Goal: Navigation & Orientation: Find specific page/section

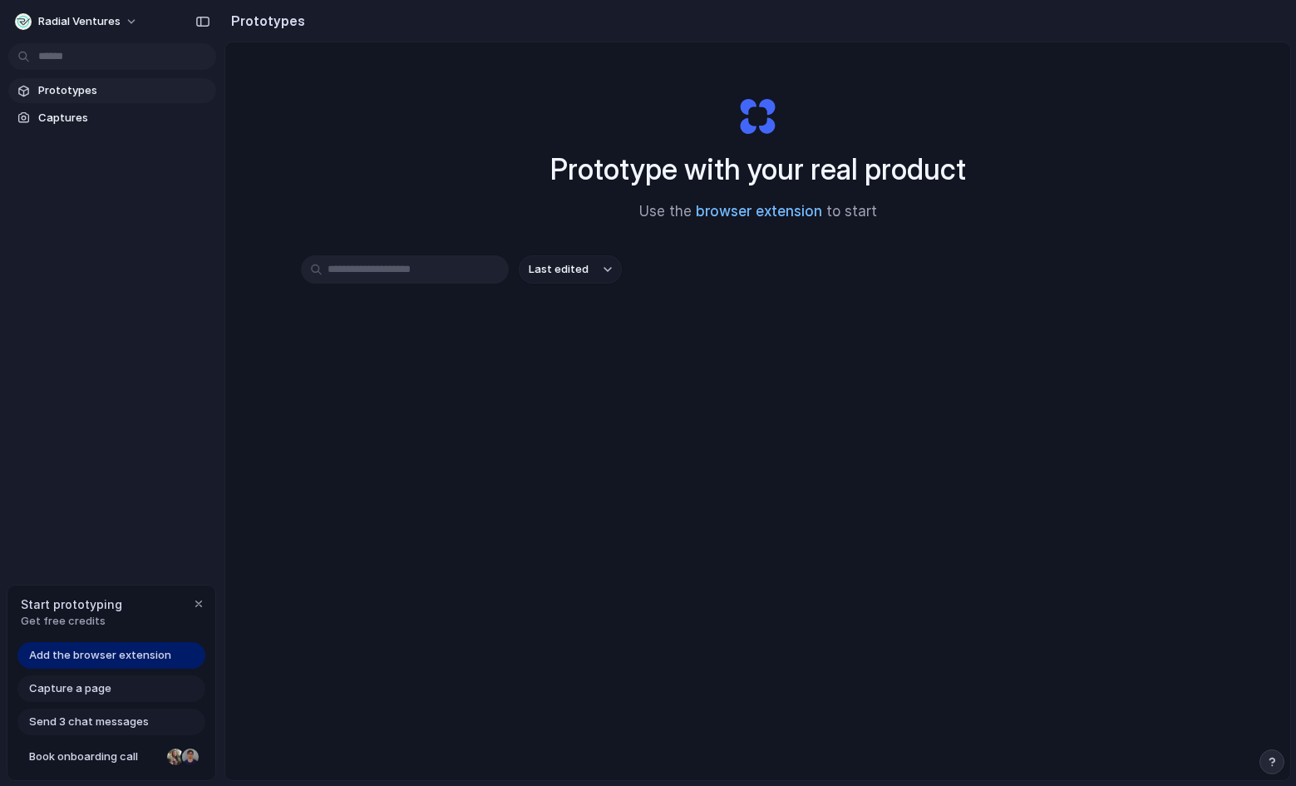
click at [799, 214] on link "browser extension" at bounding box center [759, 211] width 126 height 17
click at [453, 274] on input "text" at bounding box center [405, 269] width 208 height 28
click at [151, 109] on link "Captures" at bounding box center [112, 118] width 208 height 25
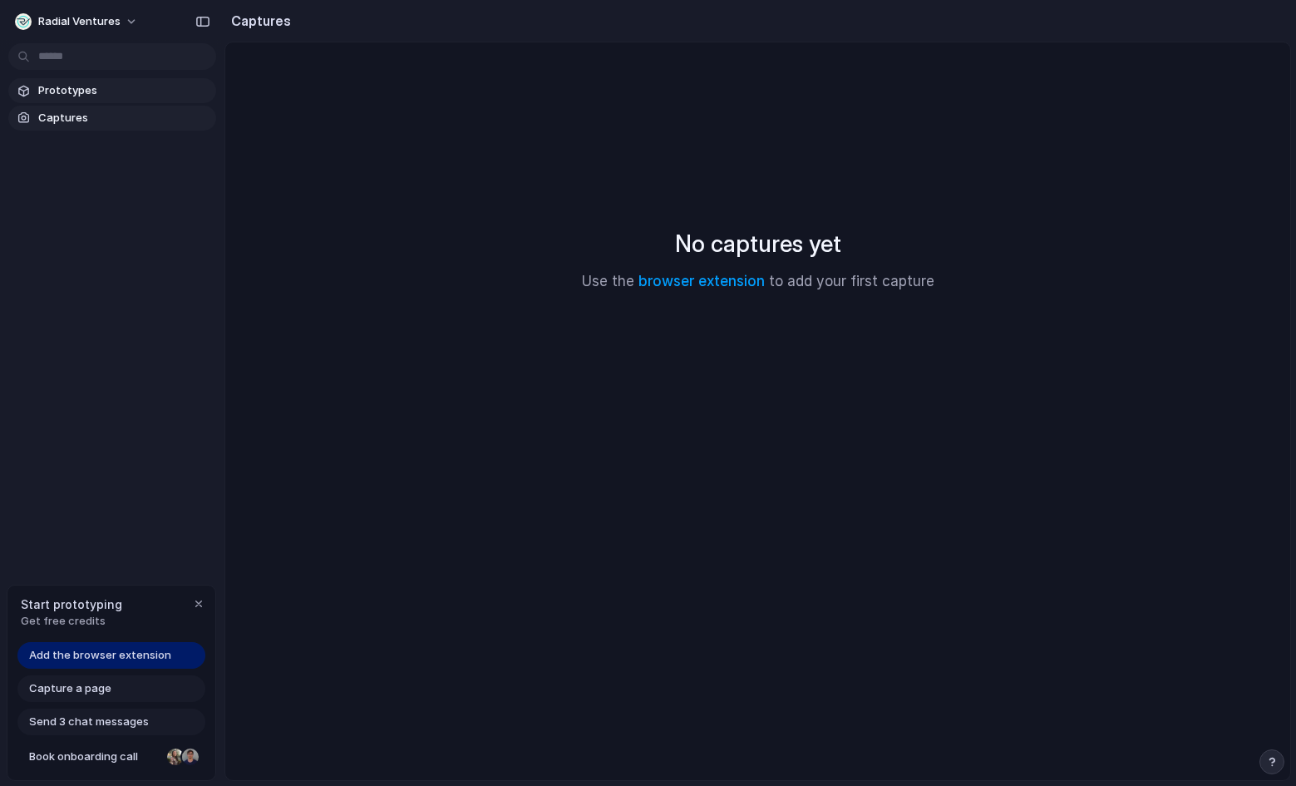
click at [151, 96] on span "Prototypes" at bounding box center [123, 90] width 171 height 17
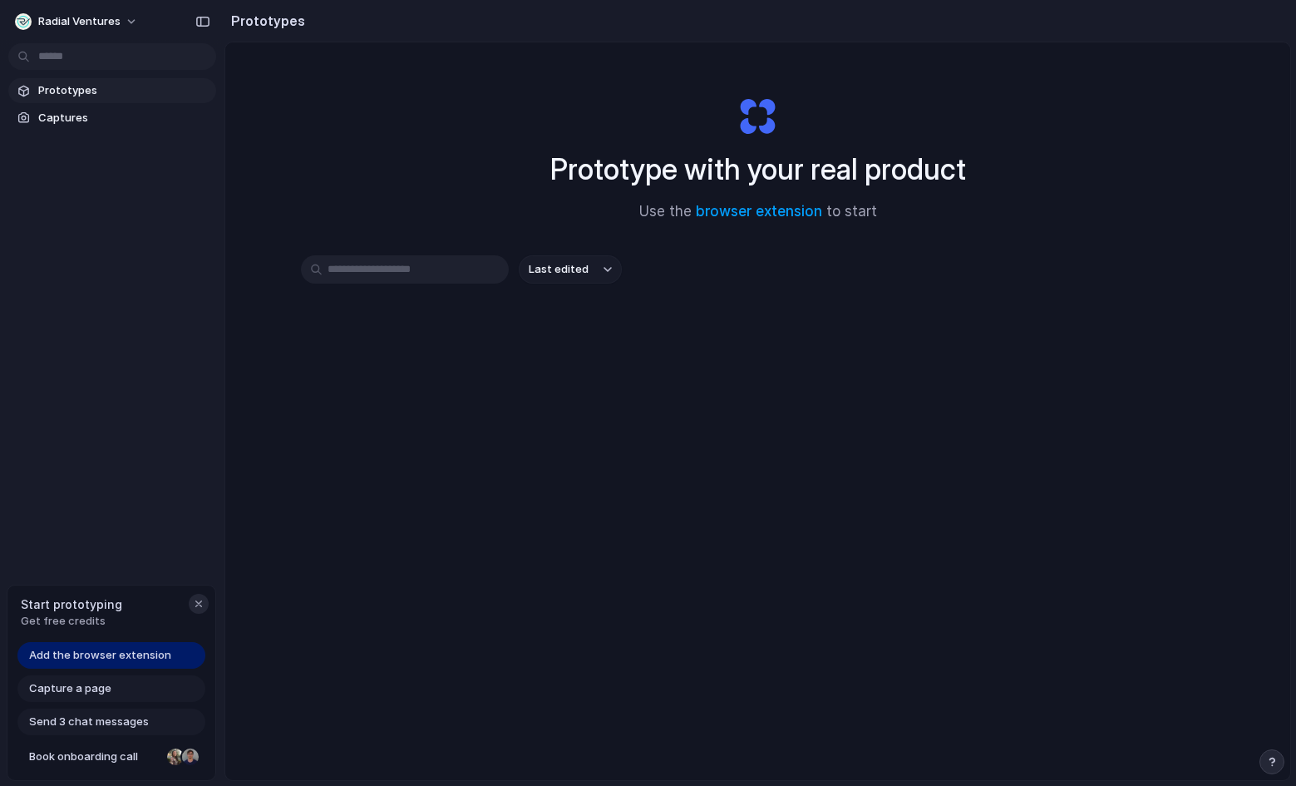
click at [199, 609] on div "button" at bounding box center [198, 603] width 13 height 13
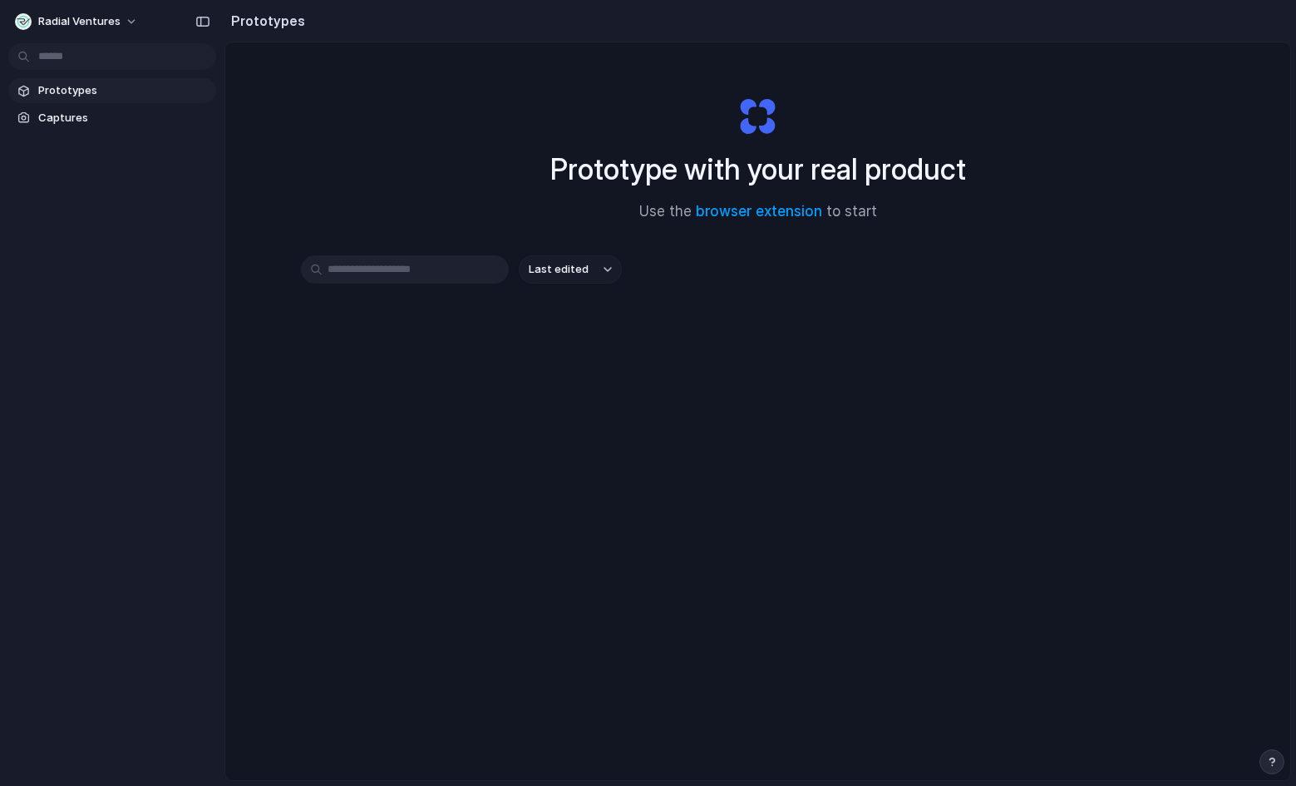
click at [189, 15] on div "Radial Ventures" at bounding box center [112, 20] width 224 height 40
click at [205, 21] on div "button" at bounding box center [202, 22] width 15 height 12
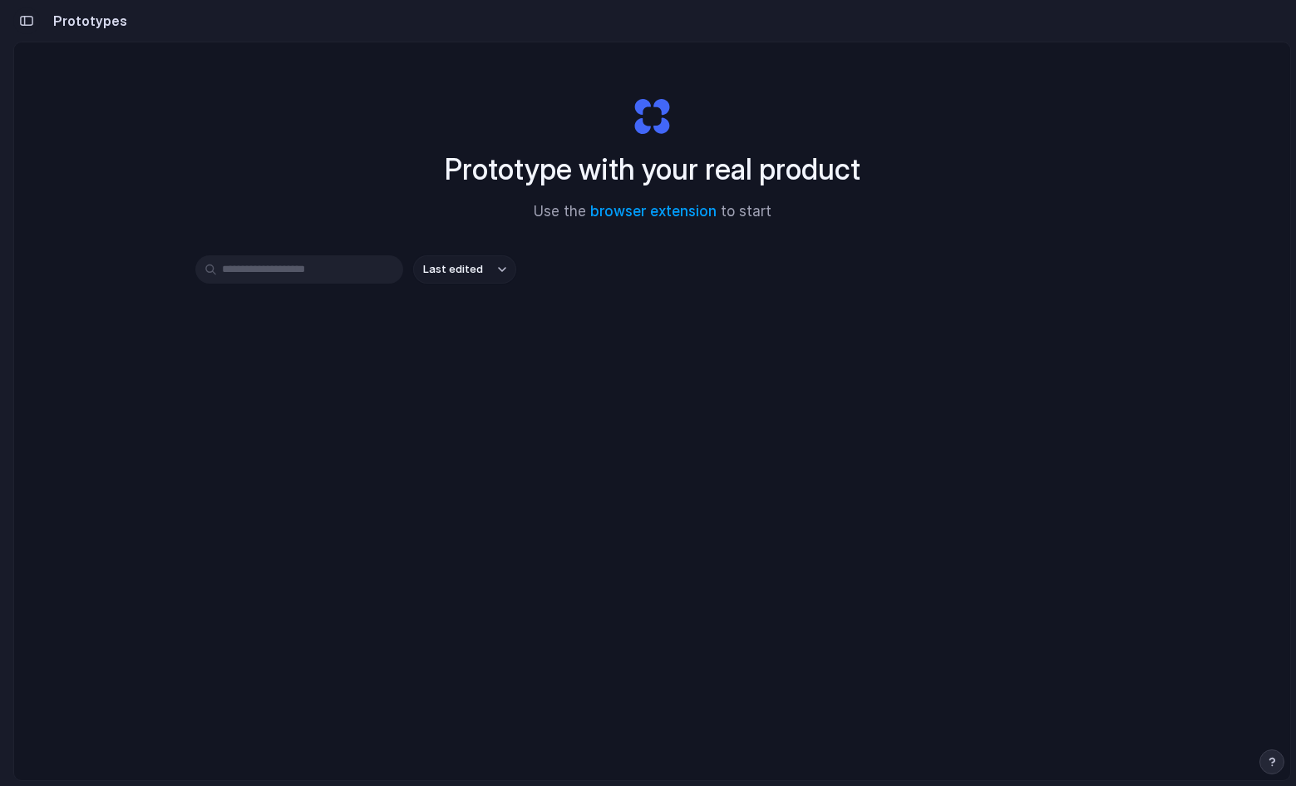
click at [34, 23] on button "button" at bounding box center [26, 20] width 27 height 27
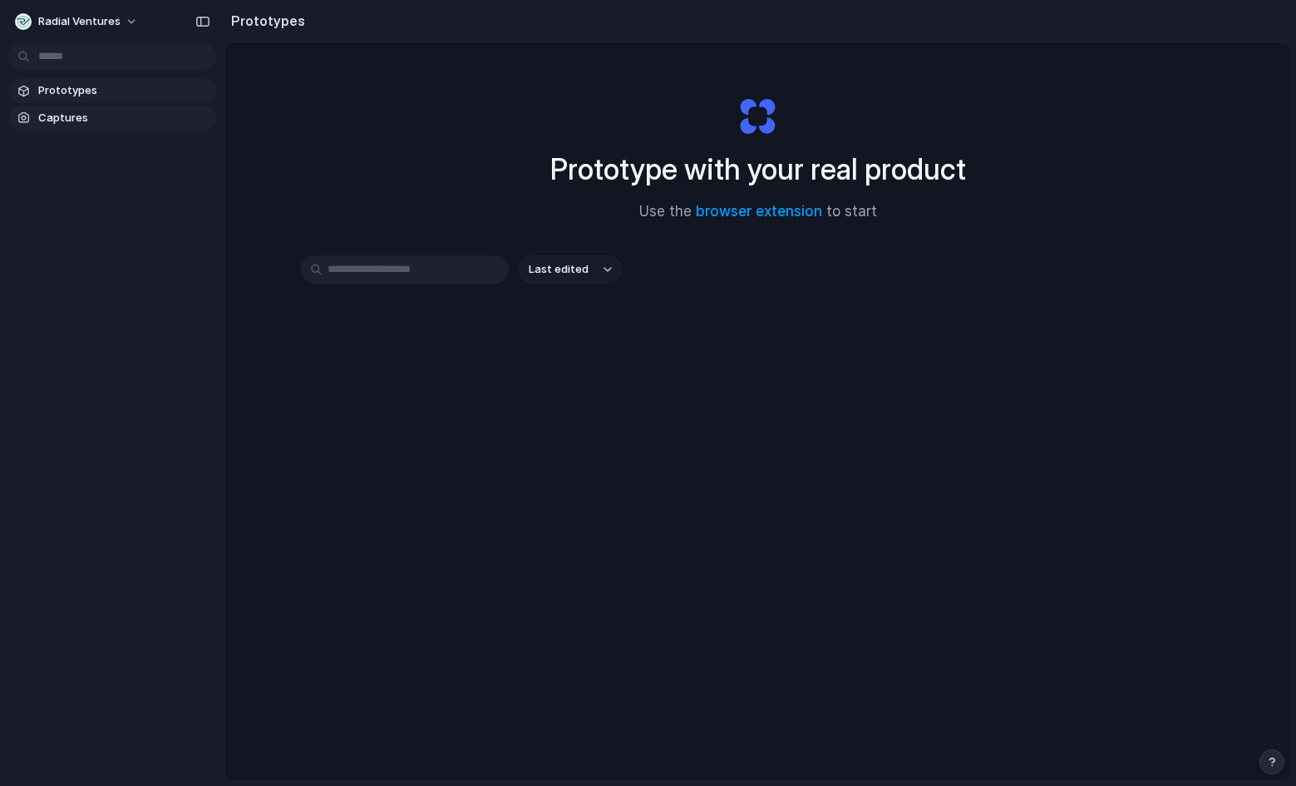
click at [94, 126] on link "Captures" at bounding box center [112, 118] width 208 height 25
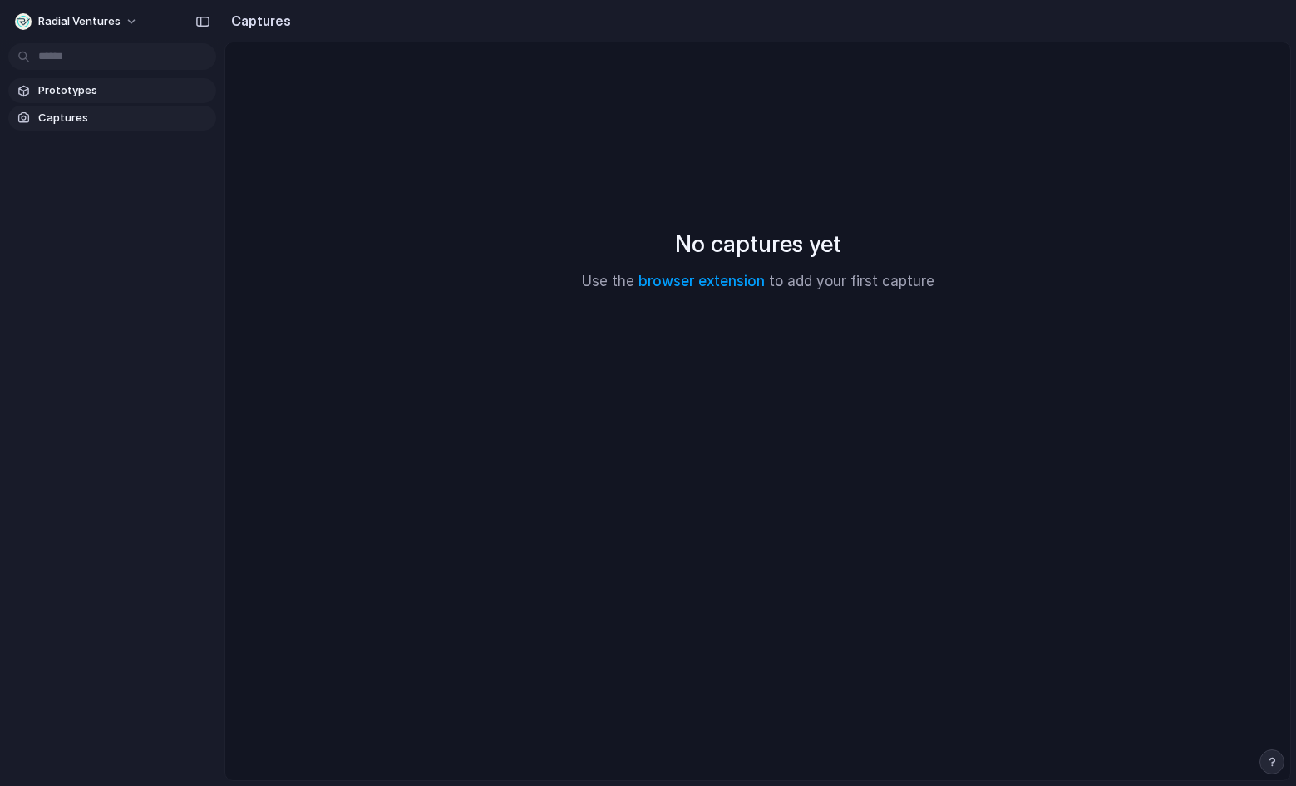
click at [111, 91] on span "Prototypes" at bounding box center [123, 90] width 171 height 17
